Goal: Information Seeking & Learning: Find specific fact

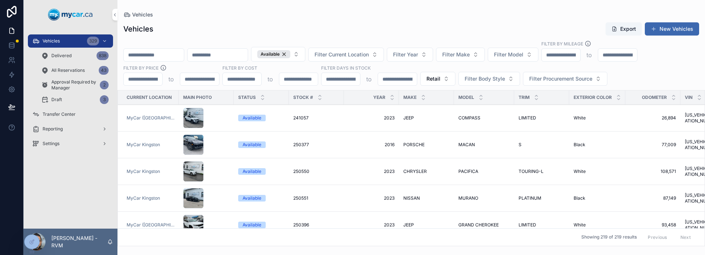
click at [366, 121] on td "2023 2023" at bounding box center [371, 118] width 55 height 27
click at [387, 115] on span "2023" at bounding box center [371, 118] width 46 height 6
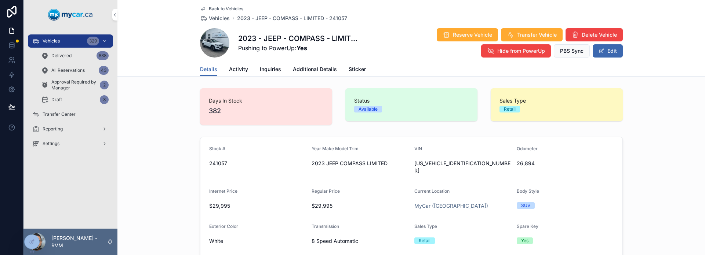
click at [430, 166] on span "[US_VEHICLE_IDENTIFICATION_NUMBER]" at bounding box center [462, 167] width 97 height 15
copy span "[US_VEHICLE_IDENTIFICATION_NUMBER]"
click at [440, 165] on span "[US_VEHICLE_IDENTIFICATION_NUMBER]" at bounding box center [462, 167] width 97 height 15
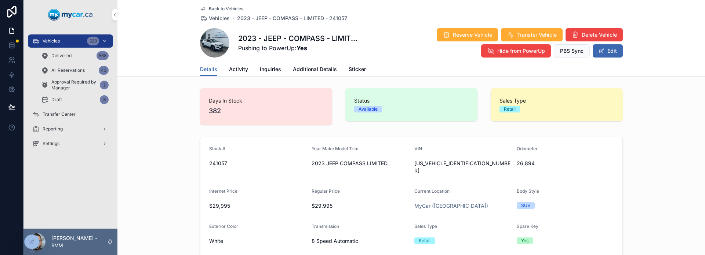
click at [441, 164] on span "[US_VEHICLE_IDENTIFICATION_NUMBER]" at bounding box center [462, 167] width 97 height 15
click at [0, 0] on icon "scrollable content" at bounding box center [0, 0] width 0 height 0
